Goal: Find specific page/section: Find specific page/section

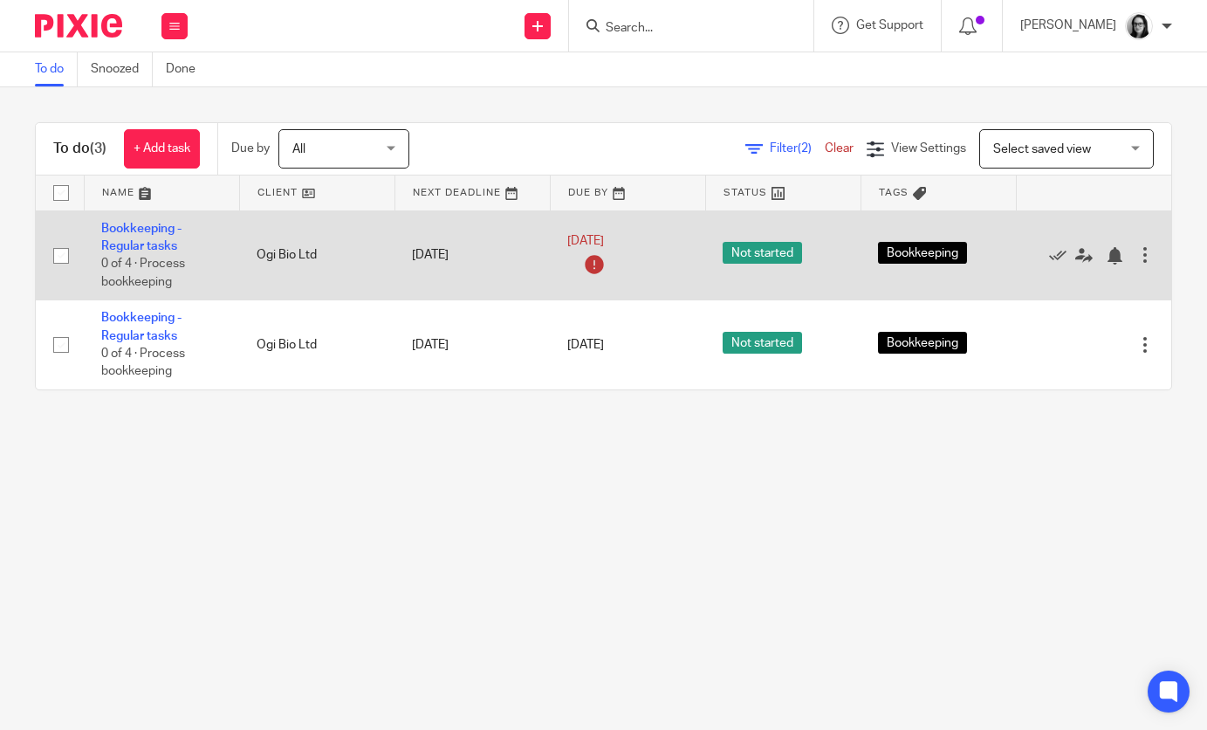
click at [1045, 263] on div at bounding box center [1085, 254] width 103 height 17
click at [1055, 260] on icon at bounding box center [1057, 255] width 17 height 17
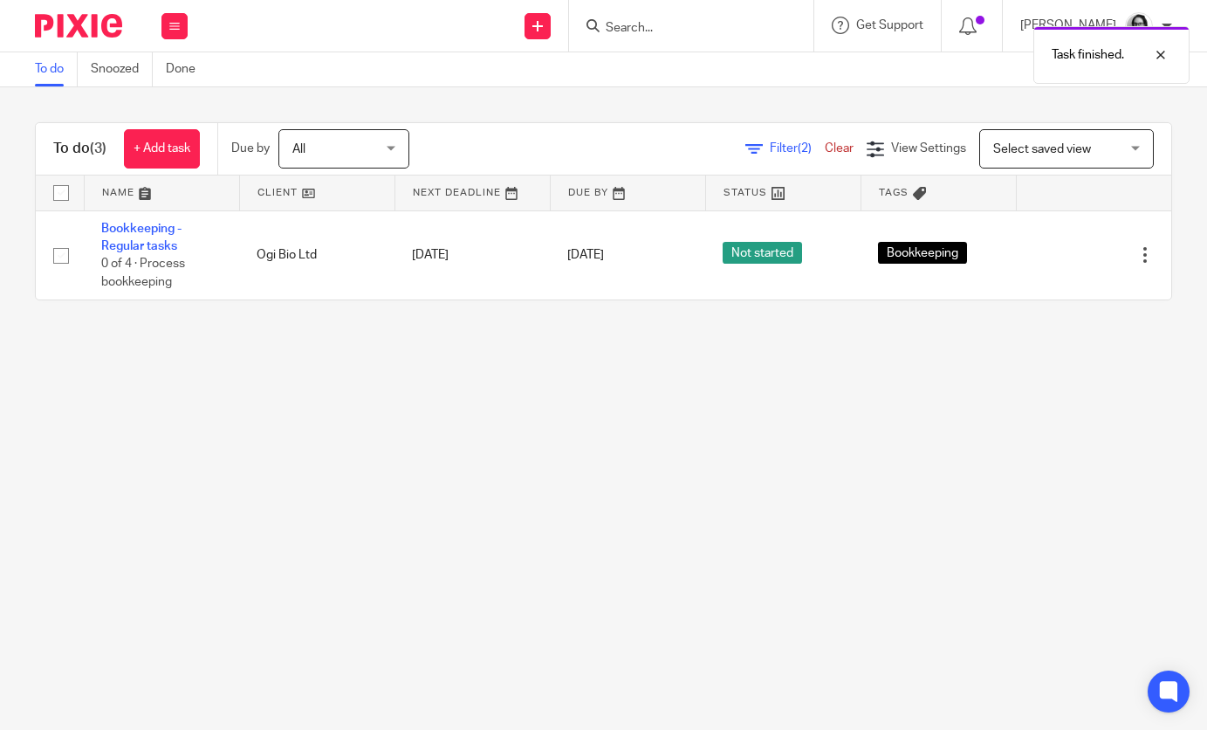
click at [785, 152] on span "Filter (2)" at bounding box center [797, 148] width 55 height 12
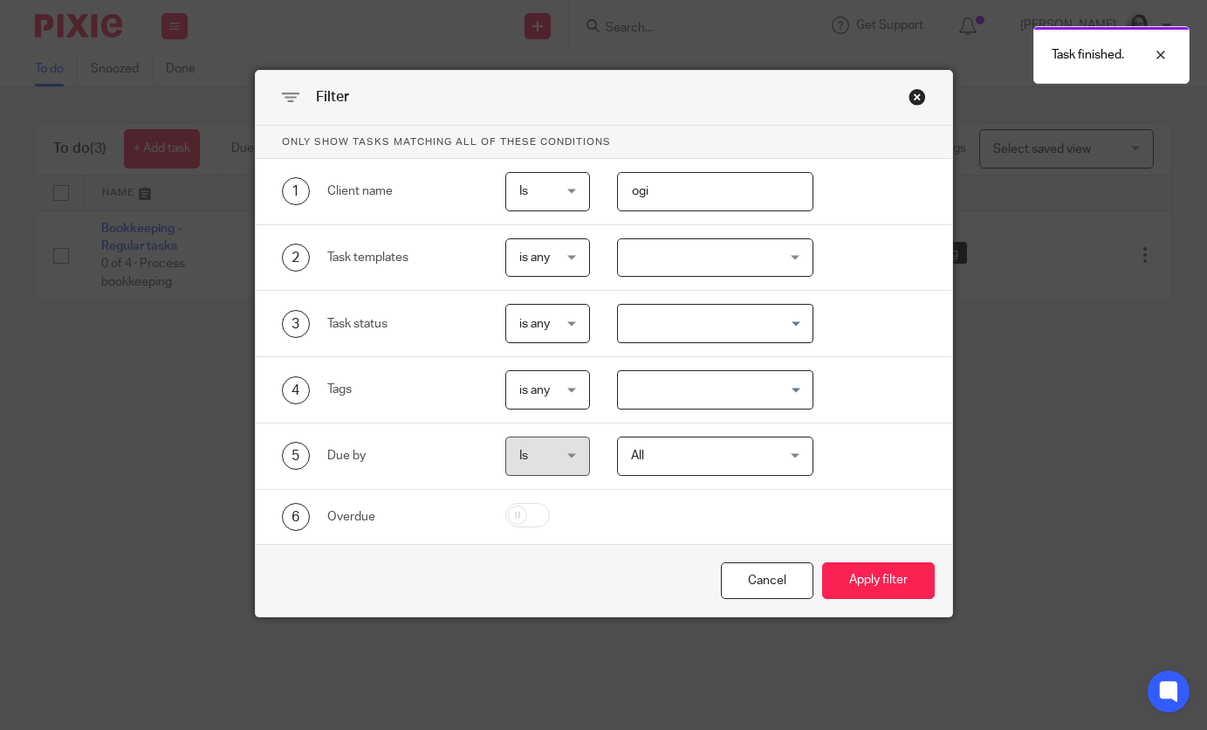
drag, startPoint x: 758, startPoint y: 196, endPoint x: 535, endPoint y: 189, distance: 222.7
click at [535, 189] on div "1 Client name Is Is Is Is not is ogi" at bounding box center [589, 191] width 671 height 39
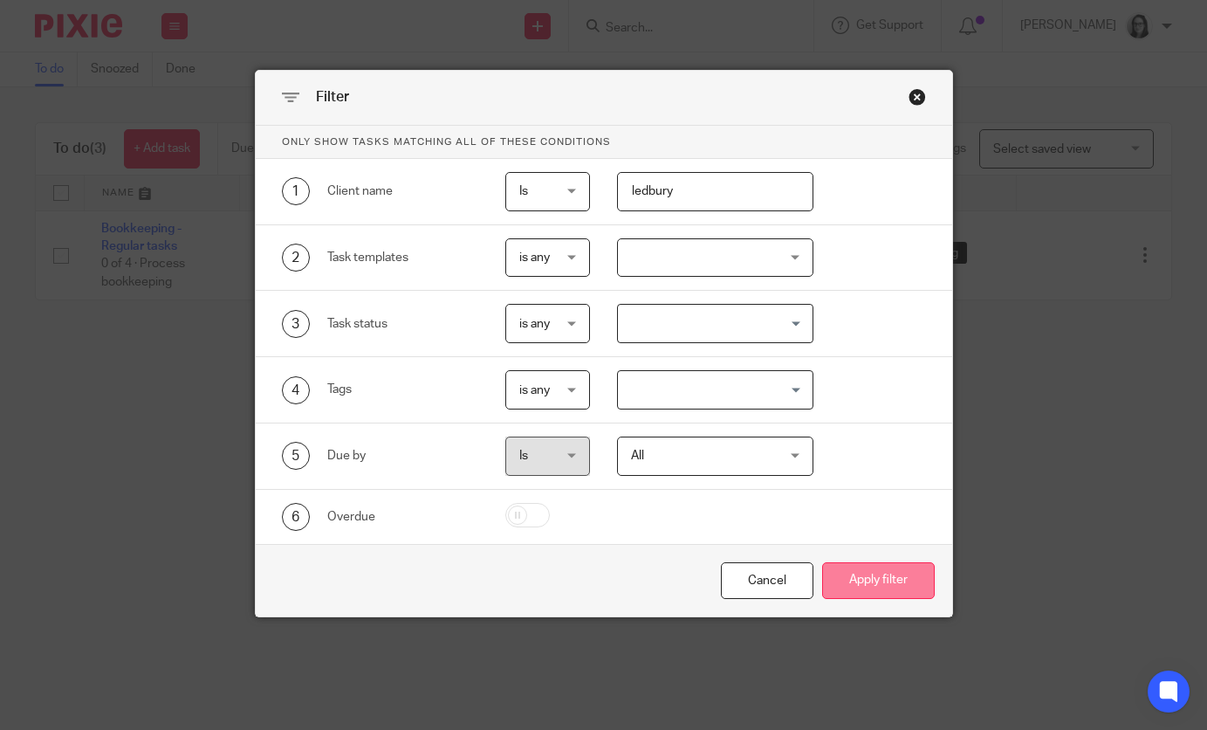
type input "ledbury"
click at [900, 571] on button "Apply filter" at bounding box center [878, 581] width 113 height 38
